Goal: Task Accomplishment & Management: Manage account settings

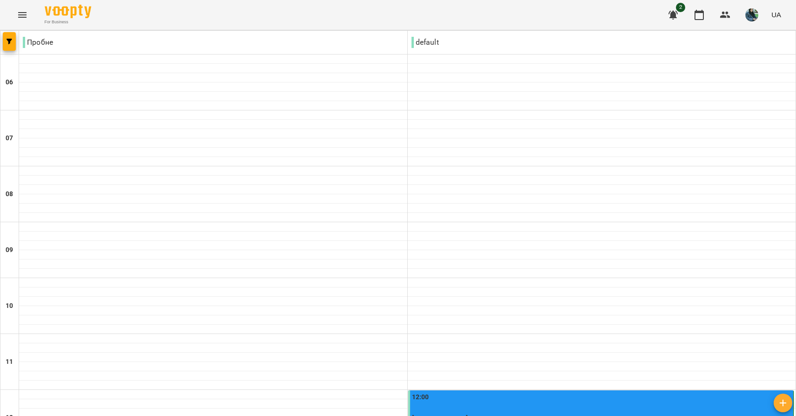
scroll to position [312, 0]
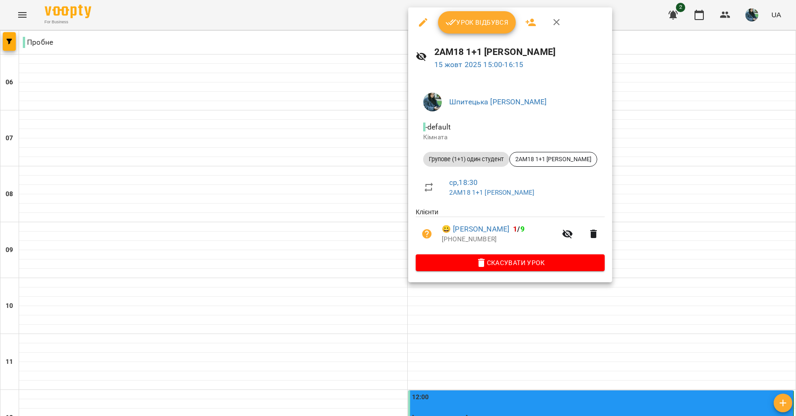
click at [488, 22] on span "Урок відбувся" at bounding box center [476, 22] width 63 height 11
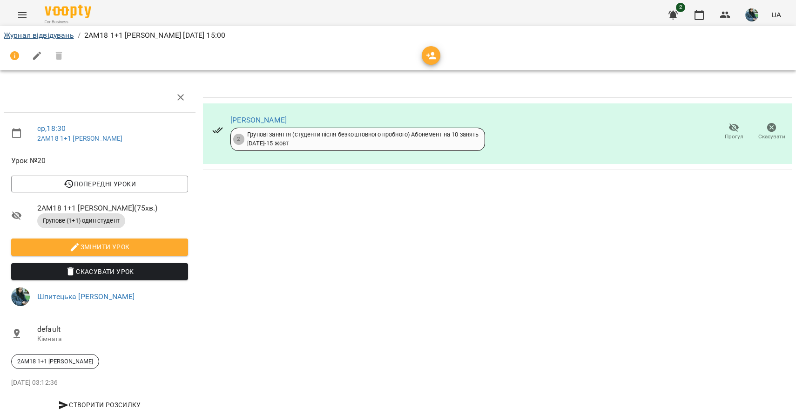
click at [73, 37] on link "Журнал відвідувань" at bounding box center [39, 35] width 70 height 9
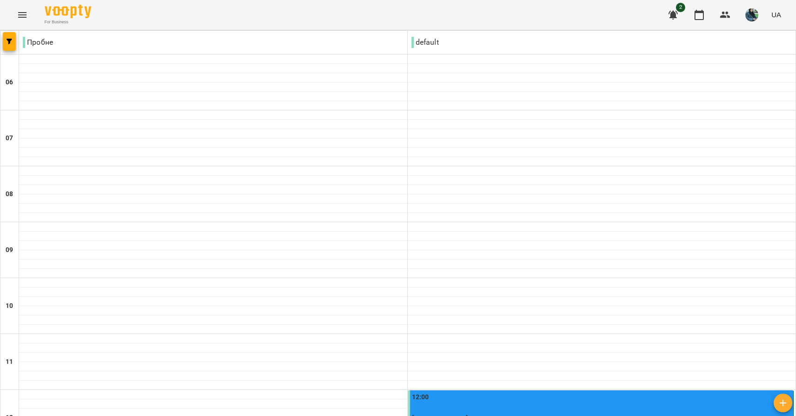
scroll to position [326, 0]
click at [459, 392] on div "12:00" at bounding box center [602, 402] width 380 height 21
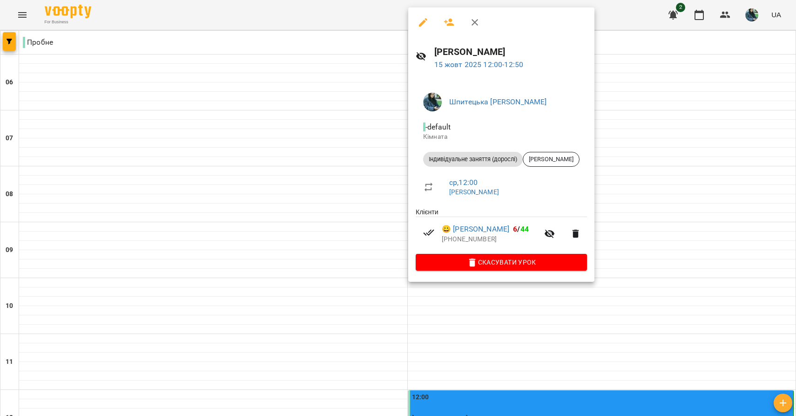
click at [361, 111] on div at bounding box center [398, 208] width 796 height 416
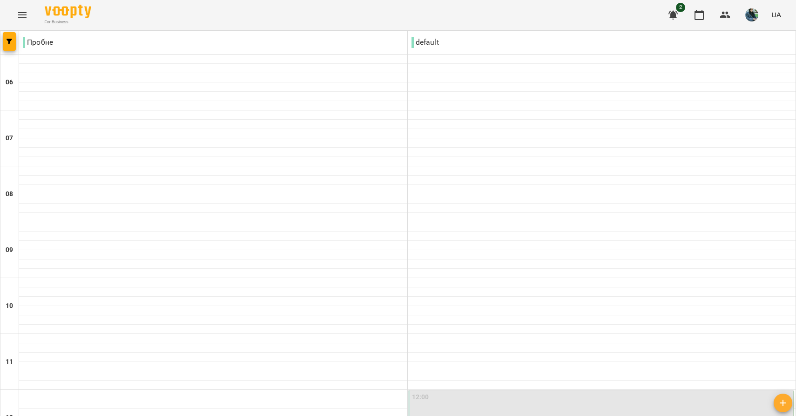
scroll to position [540, 0]
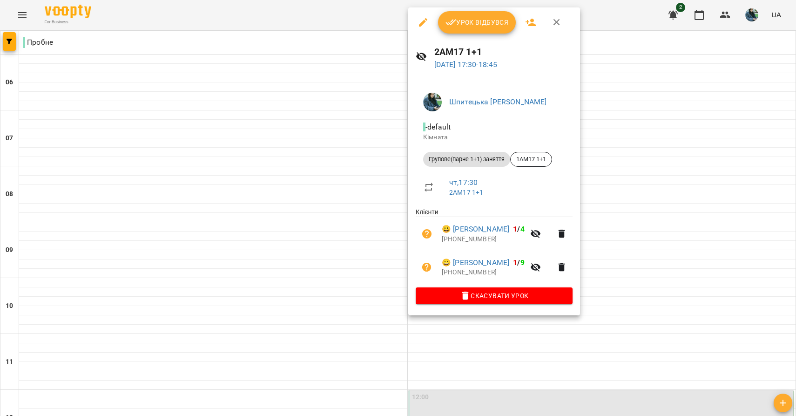
click at [337, 208] on div at bounding box center [398, 208] width 796 height 416
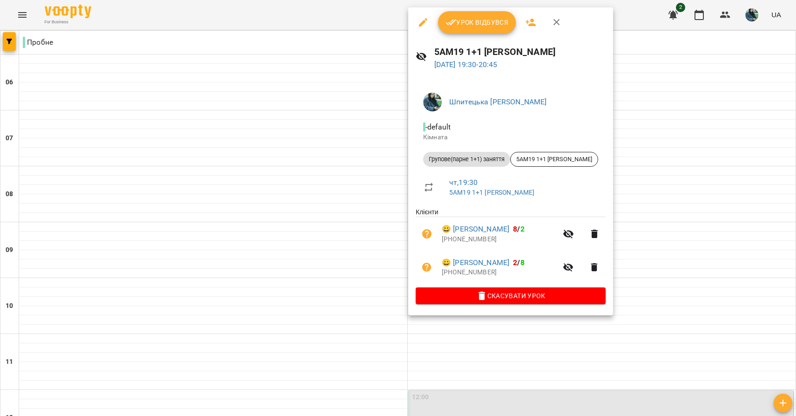
click at [319, 239] on div at bounding box center [398, 208] width 796 height 416
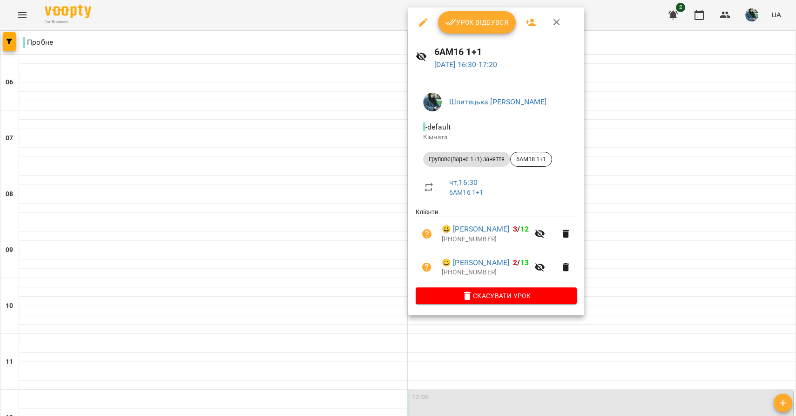
click at [344, 165] on div at bounding box center [398, 208] width 796 height 416
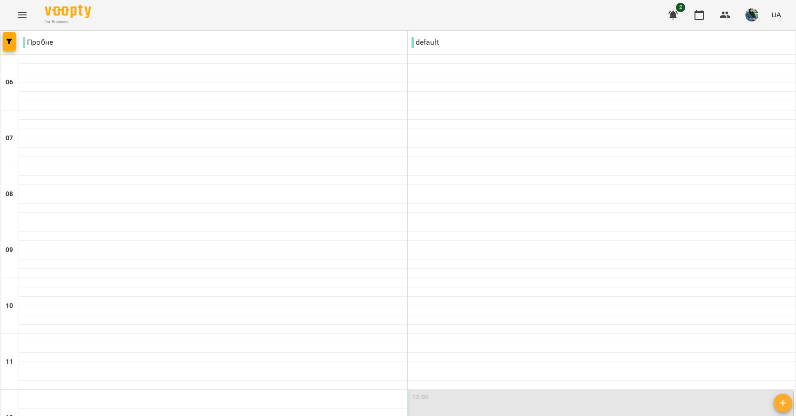
scroll to position [119, 0]
click at [449, 392] on div "12:00" at bounding box center [602, 402] width 380 height 21
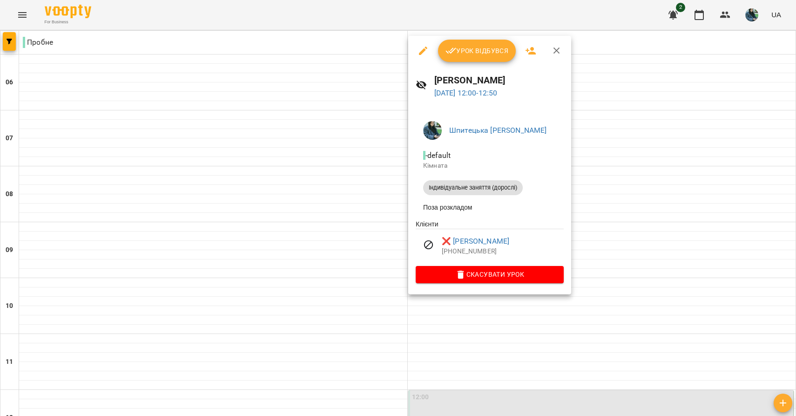
click at [363, 249] on div at bounding box center [398, 208] width 796 height 416
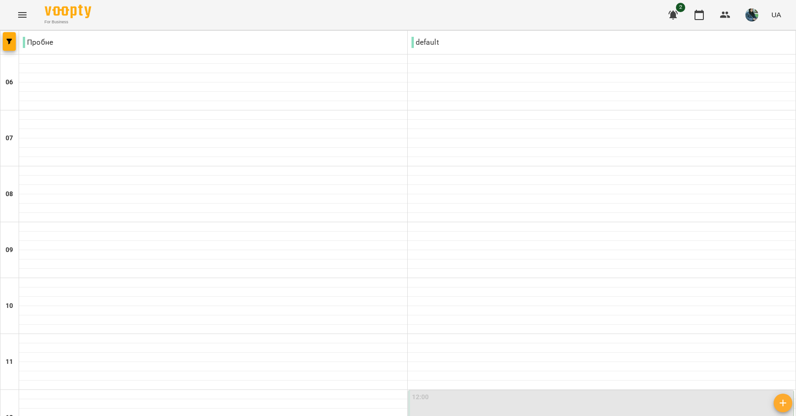
scroll to position [650, 0]
